Goal: Navigation & Orientation: Find specific page/section

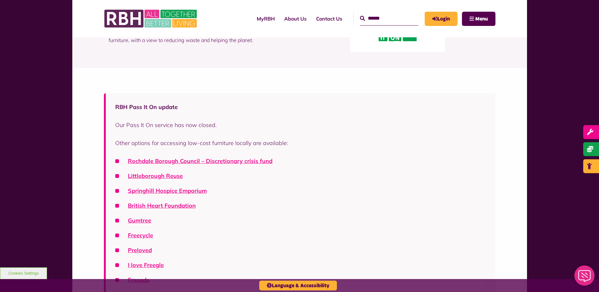
scroll to position [95, 0]
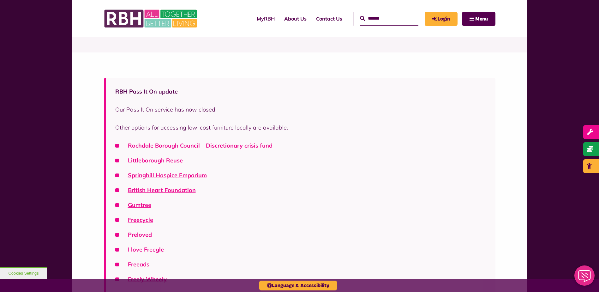
click at [164, 160] on link "Littleborough Reuse" at bounding box center [155, 160] width 55 height 7
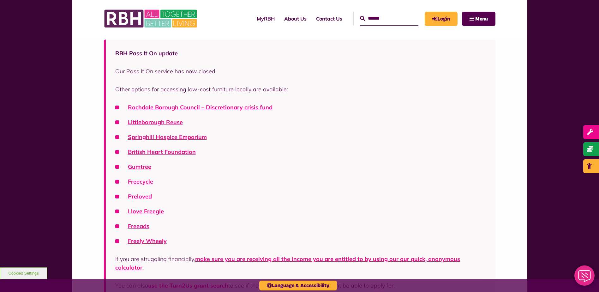
scroll to position [158, 0]
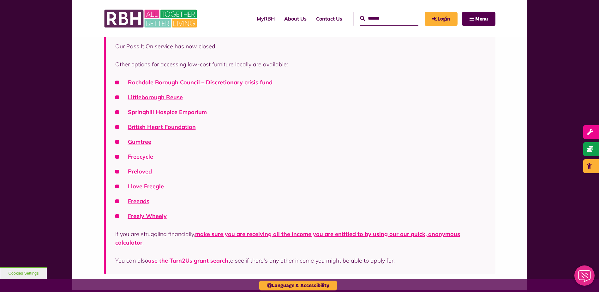
click at [181, 112] on link "Springhill Hospice Emporium" at bounding box center [167, 111] width 79 height 7
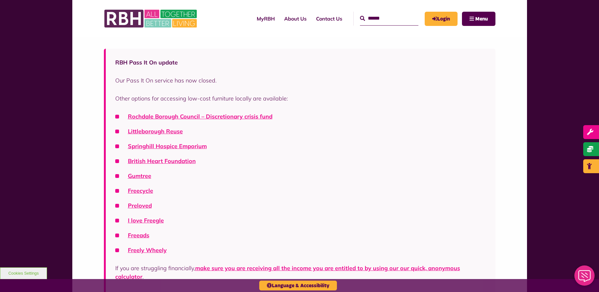
scroll to position [126, 0]
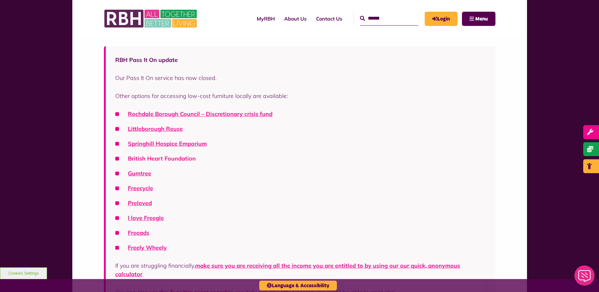
click at [171, 159] on link "British Heart Foundation" at bounding box center [162, 158] width 68 height 7
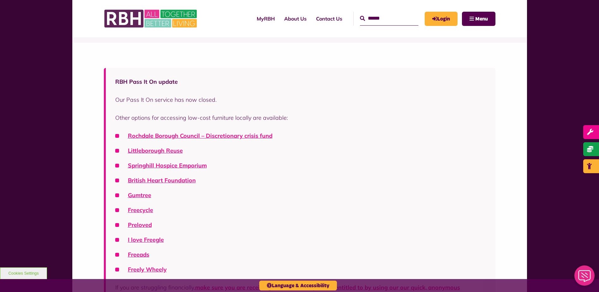
scroll to position [158, 0]
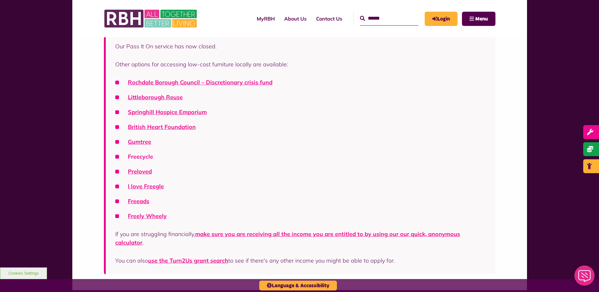
click at [142, 158] on link "Freecycle" at bounding box center [140, 156] width 25 height 7
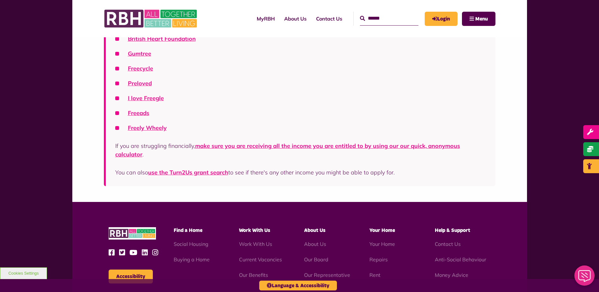
scroll to position [158, 0]
